Goal: Information Seeking & Learning: Understand process/instructions

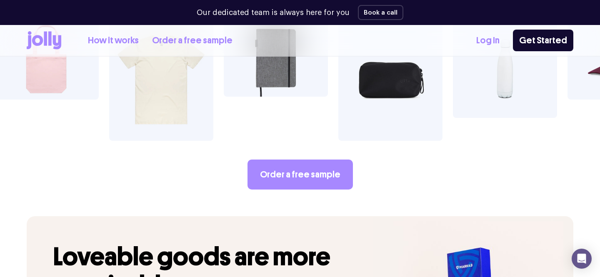
scroll to position [995, 0]
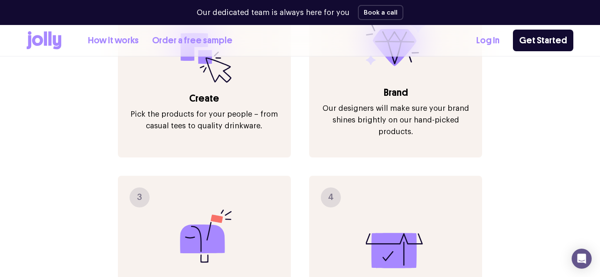
click at [116, 36] on link "How it works" at bounding box center [113, 41] width 51 height 14
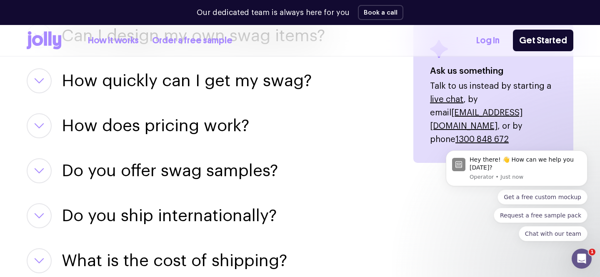
scroll to position [1124, 0]
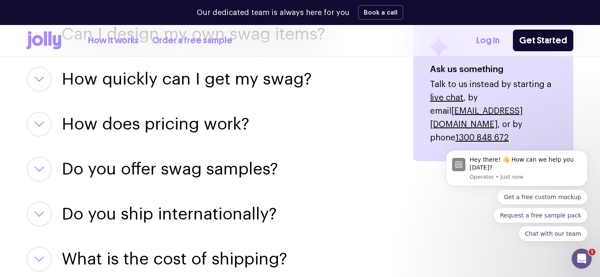
click at [33, 122] on button "button" at bounding box center [39, 124] width 25 height 25
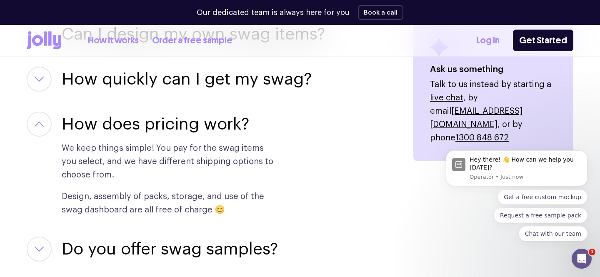
click at [28, 119] on button "button" at bounding box center [39, 124] width 25 height 25
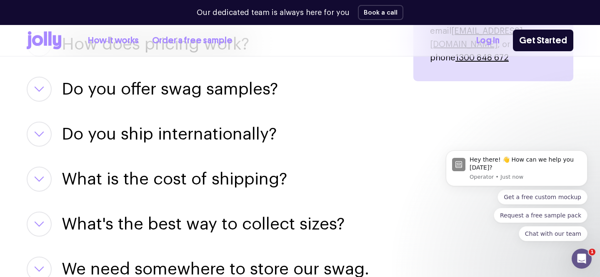
scroll to position [1205, 0]
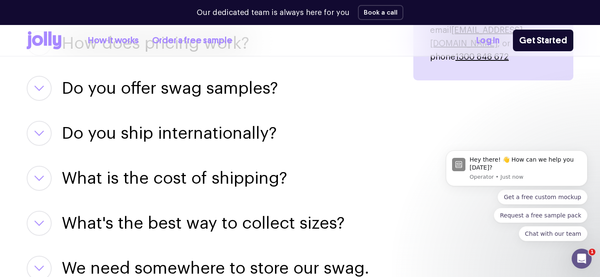
click at [71, 120] on div "Can I design my own swag items? For sure! Our team of designers can help you pe…" at bounding box center [210, 168] width 367 height 455
click at [51, 142] on div "Do you ship internationally? Yes, we do 👍🏼. From [GEOGRAPHIC_DATA] to [GEOGRAPH…" at bounding box center [210, 133] width 367 height 25
click at [41, 137] on button "button" at bounding box center [39, 133] width 25 height 25
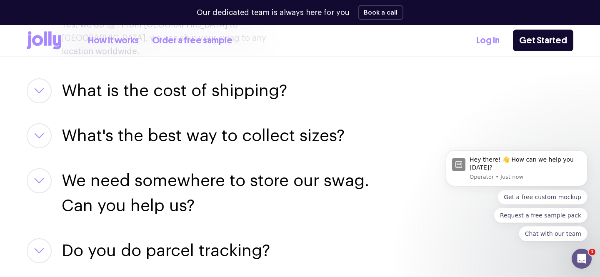
scroll to position [1339, 0]
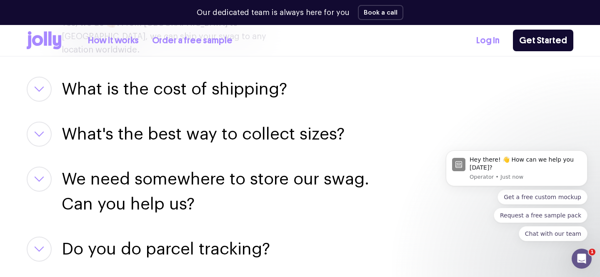
click at [62, 167] on h3 "We need somewhere to store our swag. Can you help us?" at bounding box center [228, 192] width 332 height 50
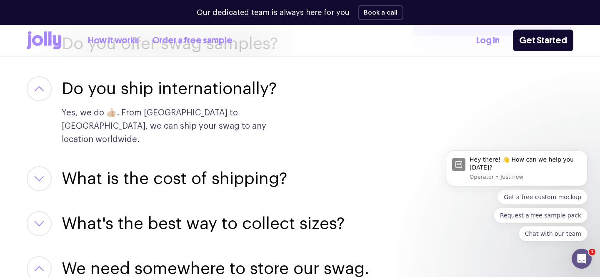
scroll to position [1249, 0]
click at [167, 168] on h3 "What is the cost of shipping?" at bounding box center [174, 179] width 225 height 25
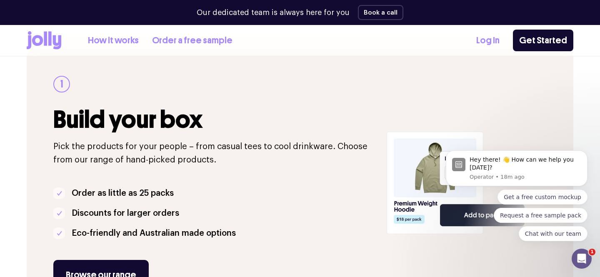
scroll to position [0, 0]
